Goal: Task Accomplishment & Management: Complete application form

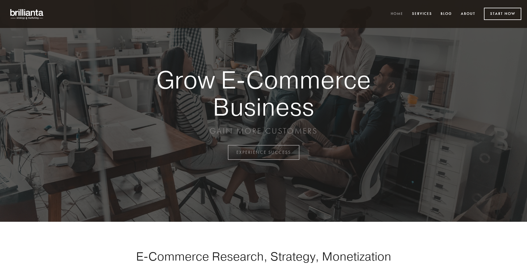
scroll to position [1494, 0]
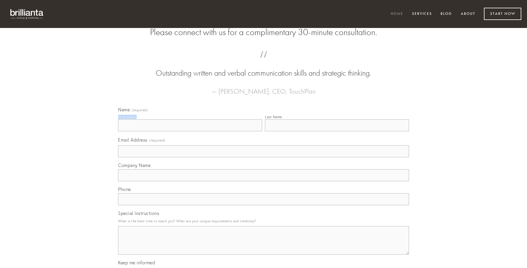
type input "[PERSON_NAME]"
click at [337, 131] on input "Last Name" at bounding box center [337, 125] width 144 height 12
type input "[PERSON_NAME]"
click at [263, 157] on input "Email Address (required)" at bounding box center [263, 151] width 291 height 12
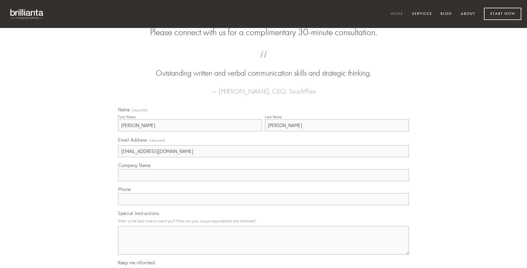
type input "[EMAIL_ADDRESS][DOMAIN_NAME]"
click at [263, 181] on input "Company Name" at bounding box center [263, 175] width 291 height 12
type input "vehemens"
click at [263, 205] on input "text" at bounding box center [263, 199] width 291 height 12
click at [263, 245] on textarea "Special Instructions" at bounding box center [263, 240] width 291 height 29
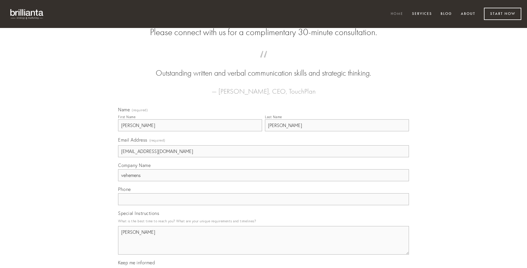
type textarea "[PERSON_NAME]"
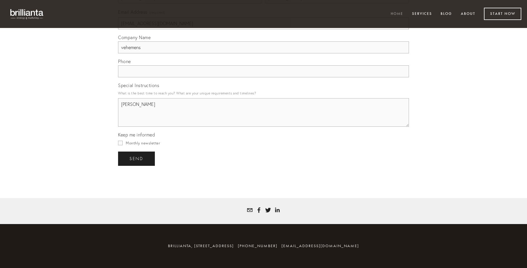
click at [137, 158] on span "send" at bounding box center [136, 158] width 14 height 5
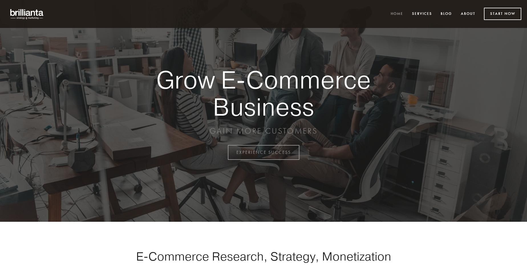
scroll to position [1494, 0]
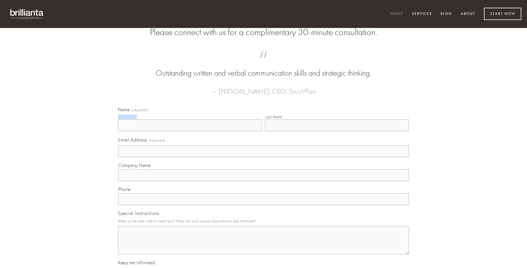
type input "Josefina Feest"
click at [337, 131] on input "Last Name" at bounding box center [337, 125] width 144 height 12
type input "Josefina Feest"
click at [263, 157] on input "Email Address (required)" at bounding box center [263, 151] width 291 height 12
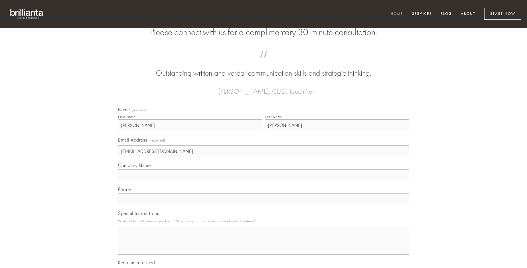
type input "badrulk@aol.com"
click at [263, 181] on input "Company Name" at bounding box center [263, 175] width 291 height 12
type input "undique"
click at [263, 205] on input "text" at bounding box center [263, 199] width 291 height 12
click at [263, 245] on textarea "Special Instructions" at bounding box center [263, 240] width 291 height 29
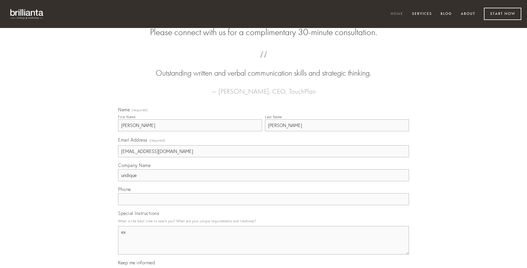
type textarea "ex"
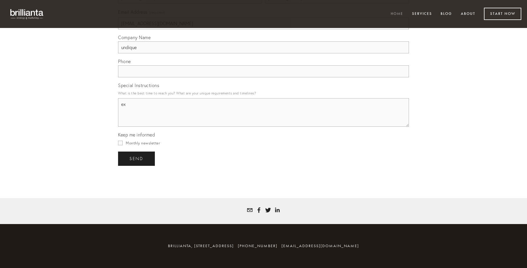
click at [137, 158] on span "send" at bounding box center [136, 158] width 14 height 5
